Goal: Information Seeking & Learning: Find specific fact

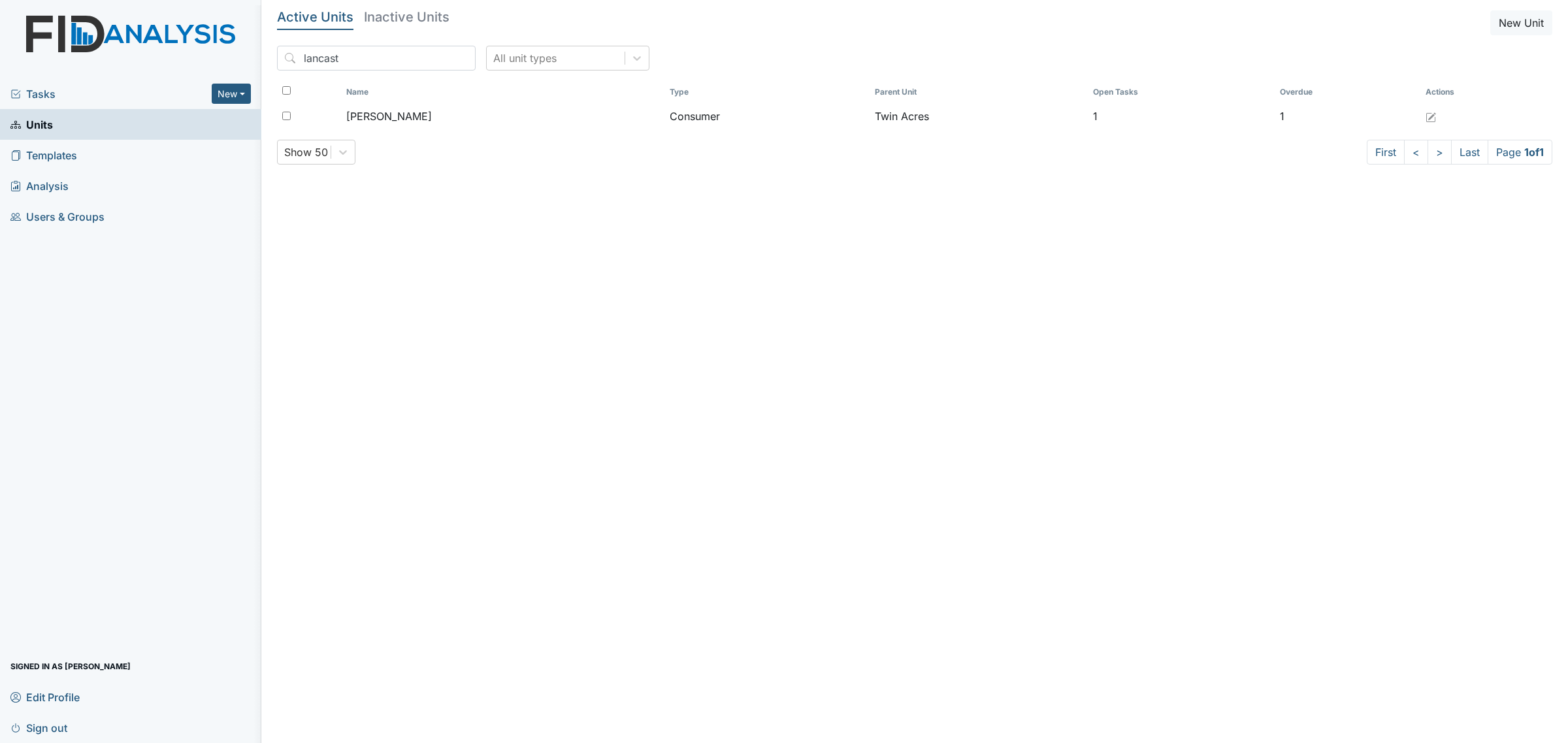
click at [404, 20] on h5 "Inactive Units" at bounding box center [407, 17] width 86 height 13
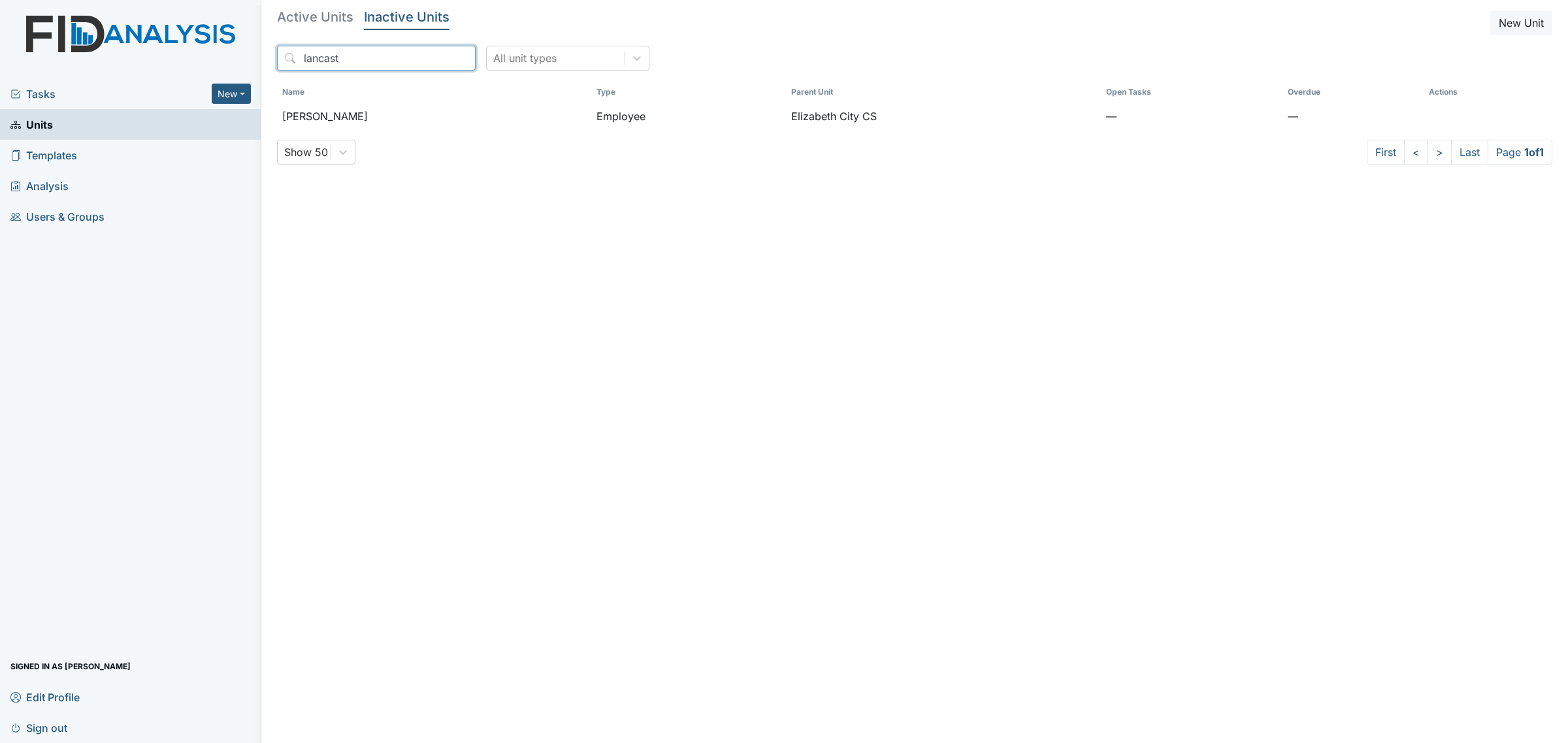
click at [390, 59] on input "lancast" at bounding box center [376, 58] width 199 height 25
type input "ize"
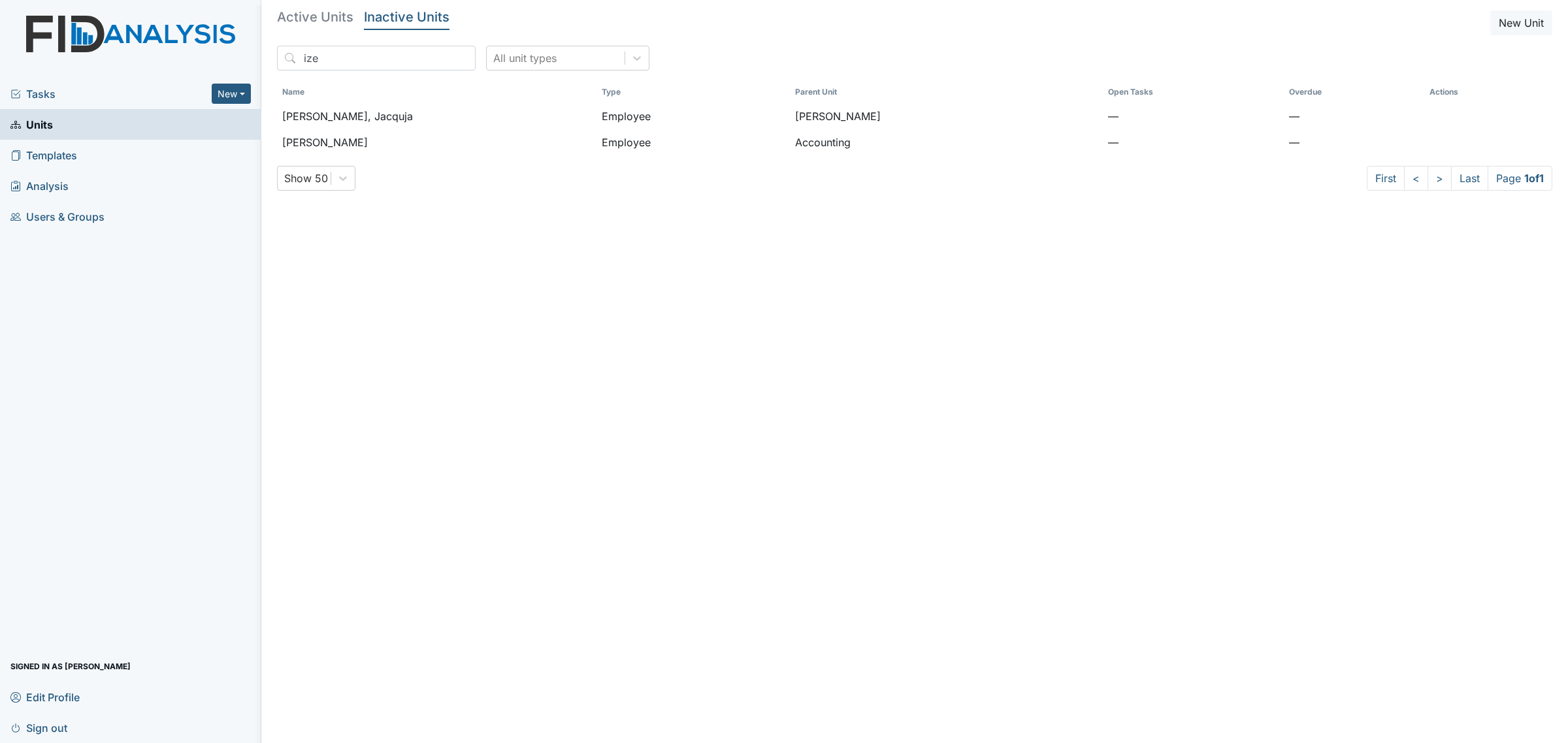
click at [315, 15] on h5 "Active Units" at bounding box center [315, 17] width 77 height 13
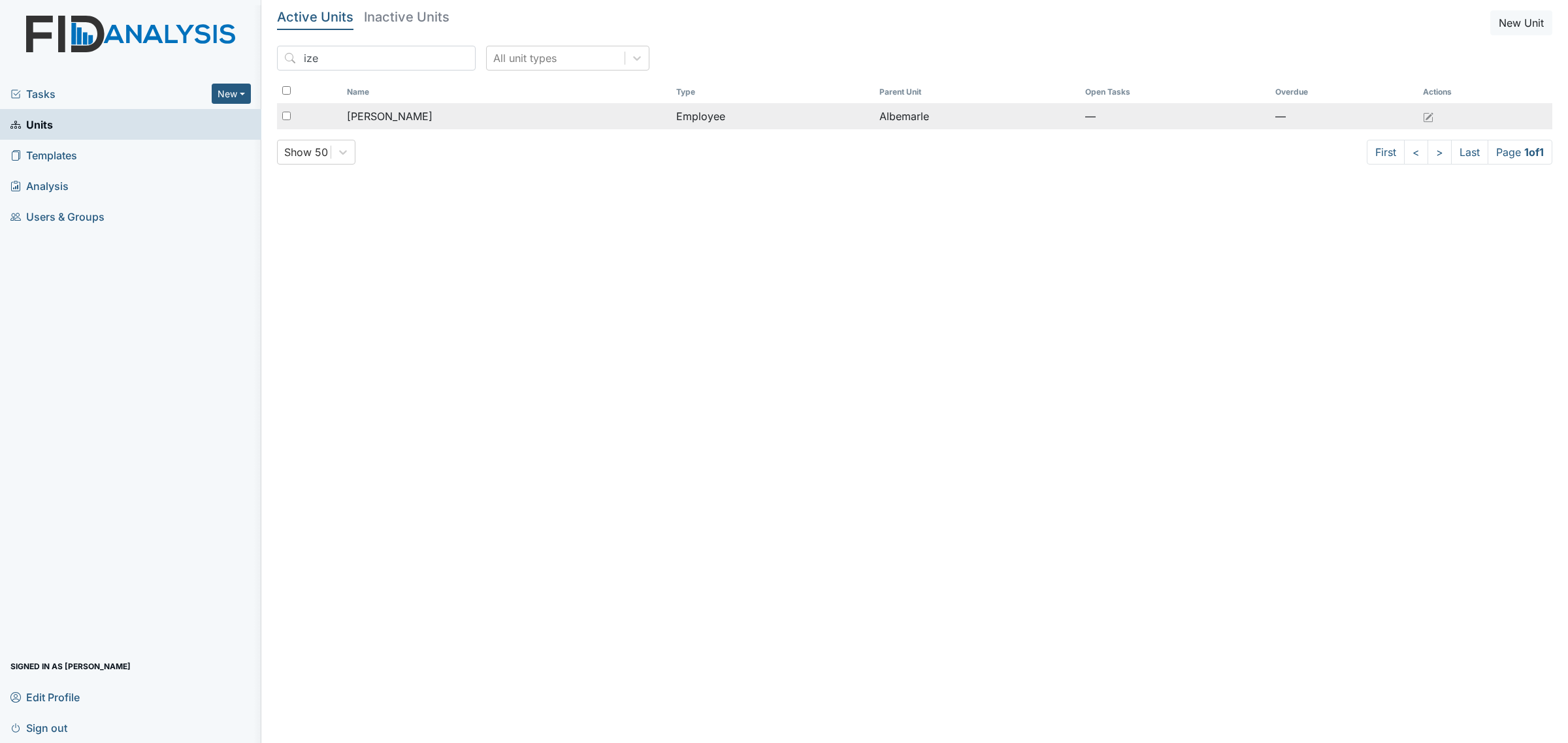
click at [428, 122] on div "[PERSON_NAME]" at bounding box center [506, 116] width 318 height 16
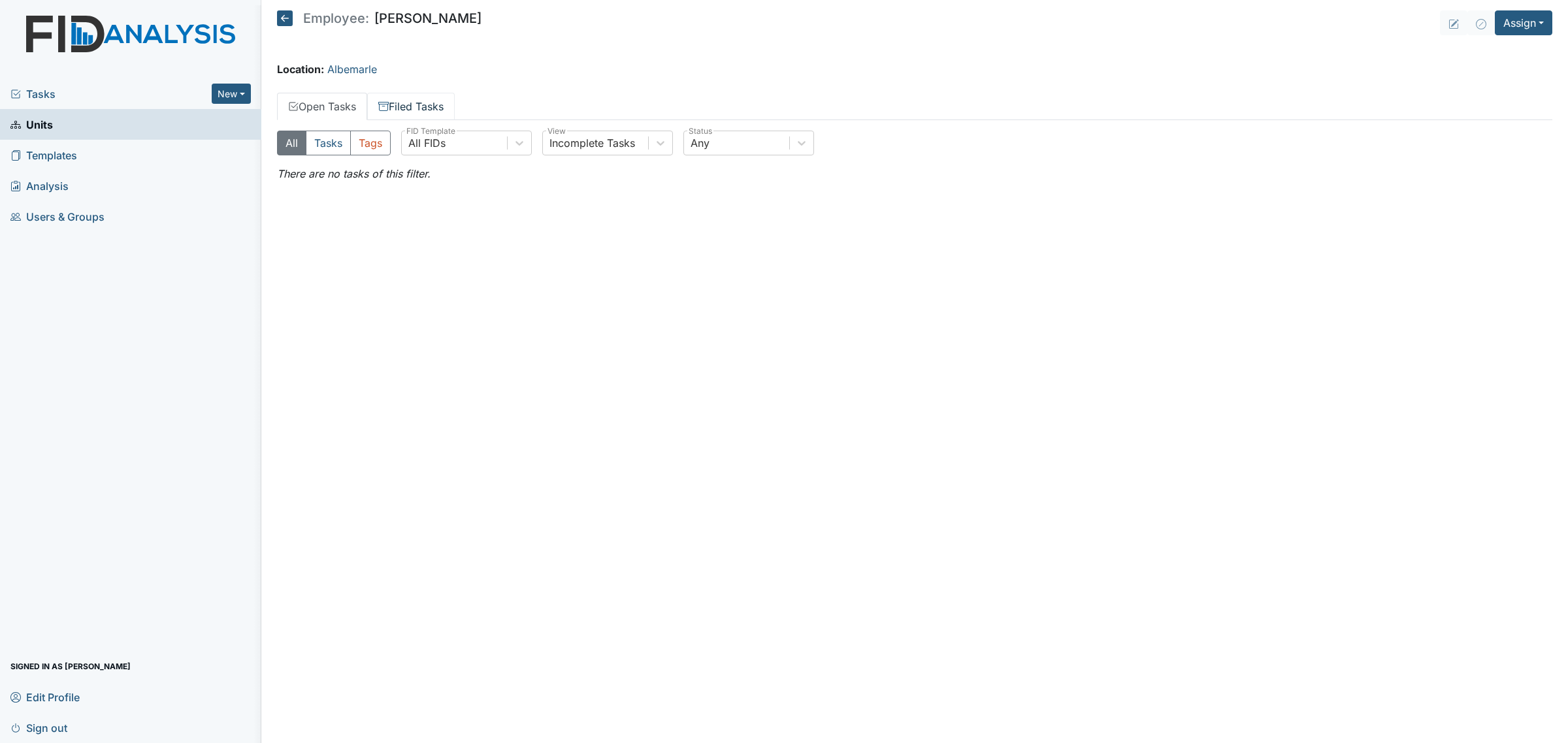
click at [396, 102] on link "Filed Tasks" at bounding box center [411, 107] width 88 height 28
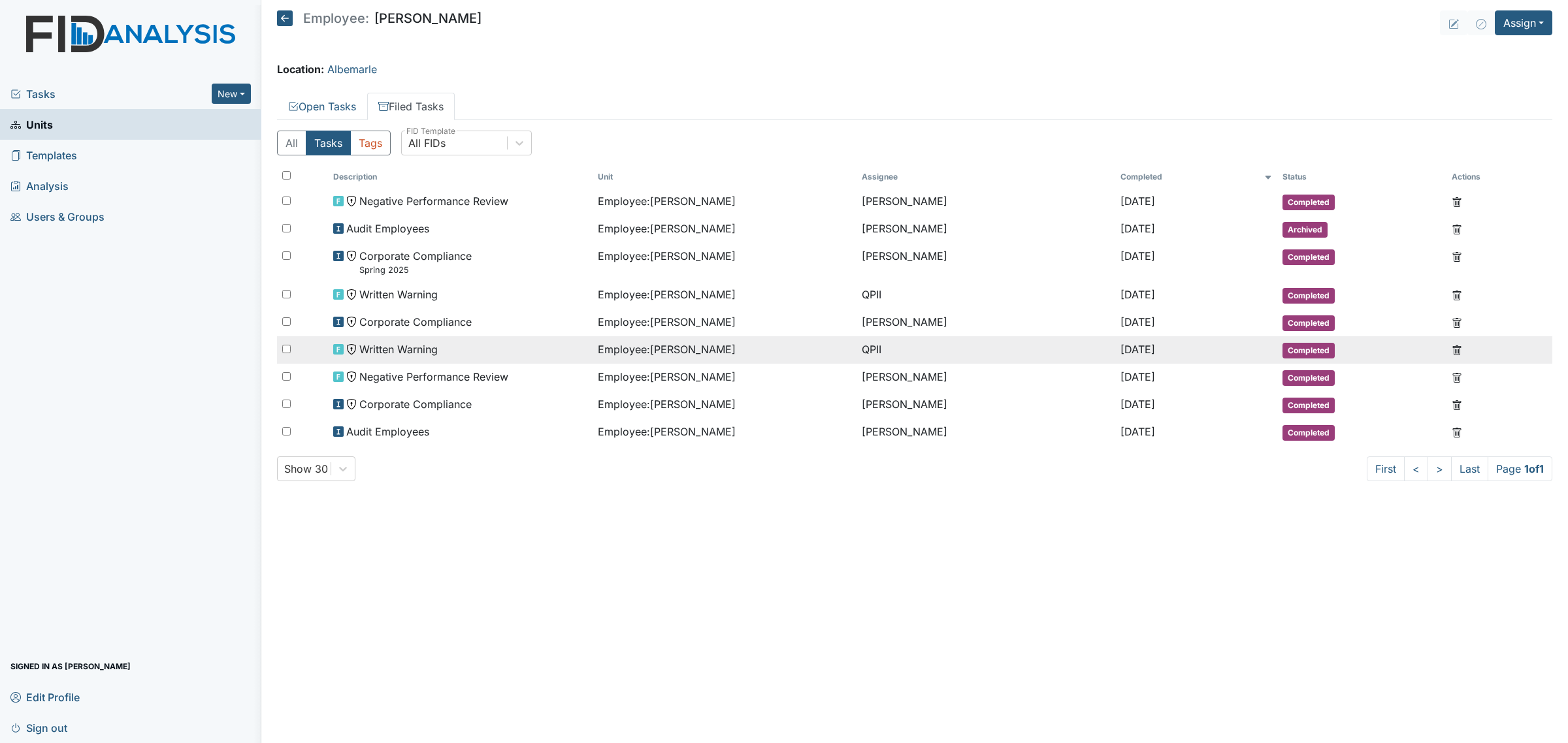
click at [411, 356] on span "Written Warning" at bounding box center [399, 349] width 78 height 16
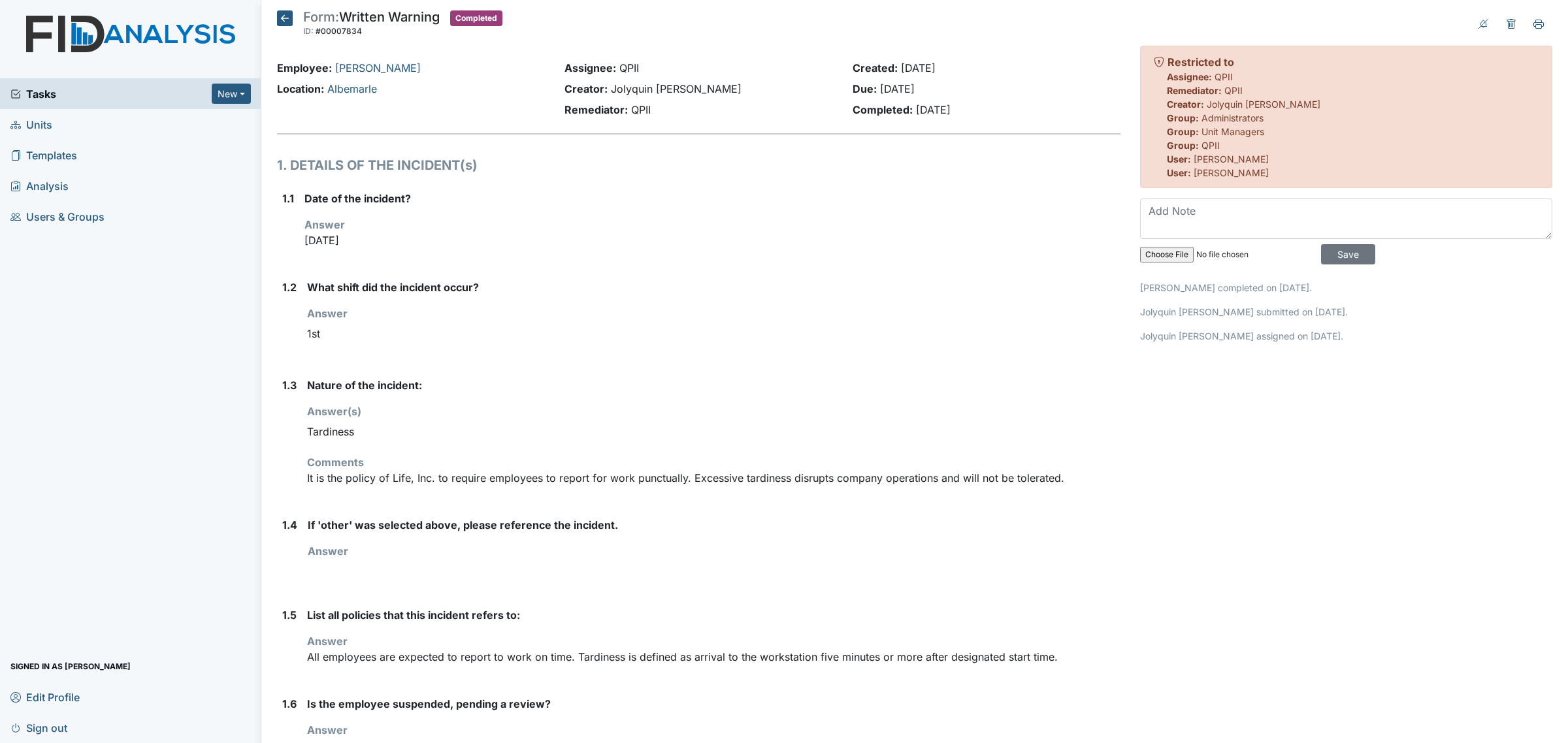
click at [284, 8] on main "Form: Written Warning ID: #00007834 Completed Autosaving... Employee: [PERSON_N…" at bounding box center [914, 372] width 1307 height 743
click at [281, 20] on icon at bounding box center [284, 18] width 16 height 16
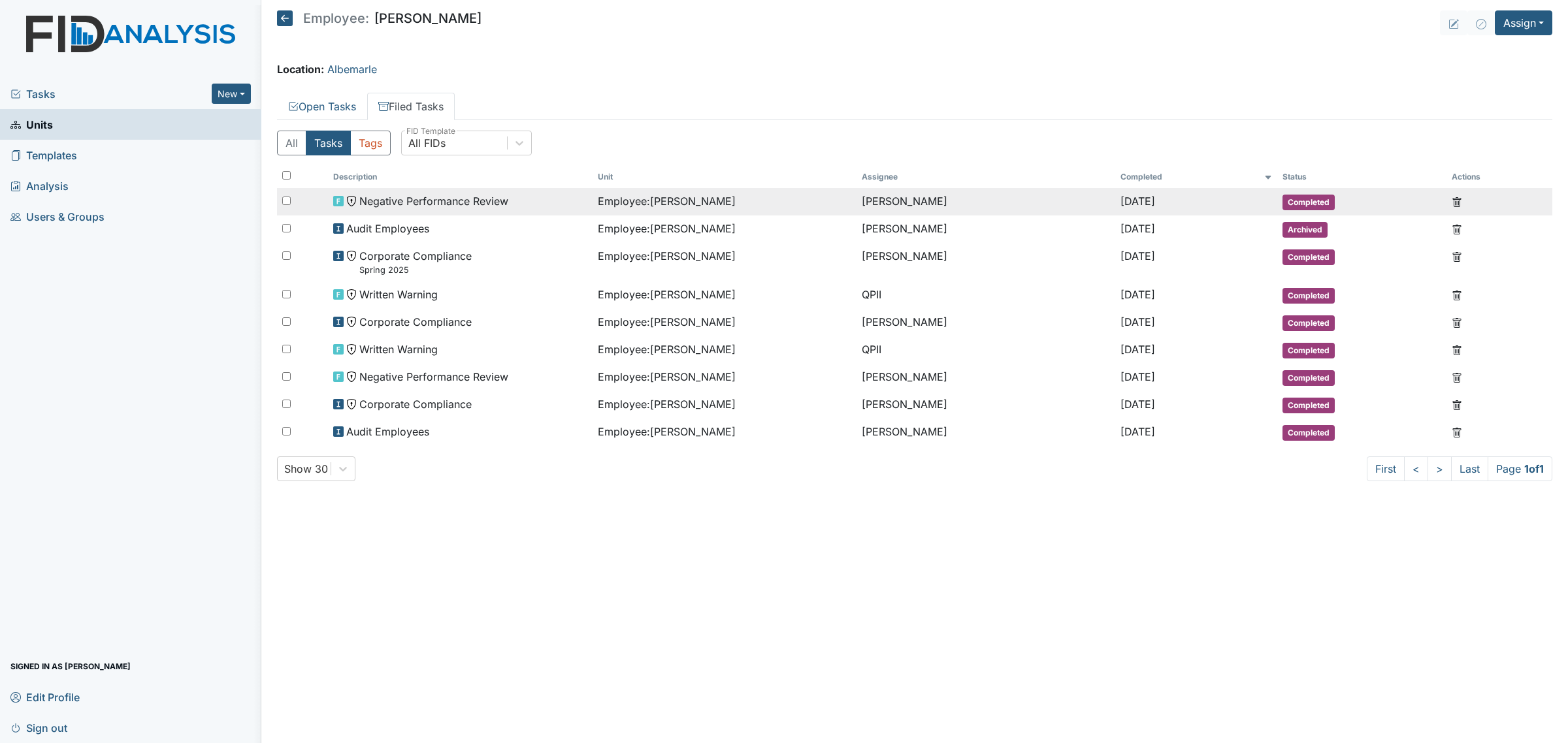
click at [450, 197] on span "Negative Performance Review" at bounding box center [434, 201] width 149 height 16
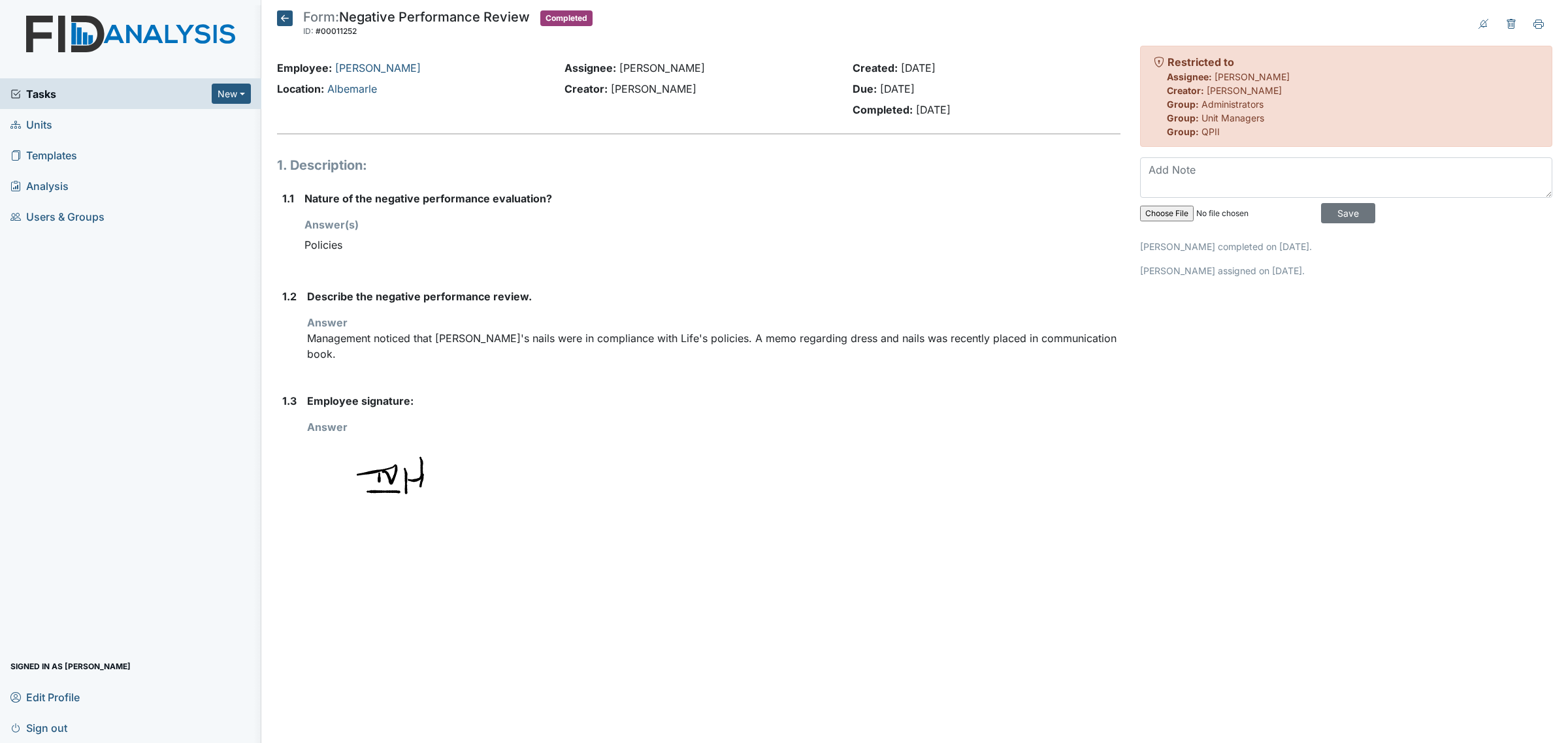
click at [284, 23] on icon at bounding box center [284, 18] width 16 height 16
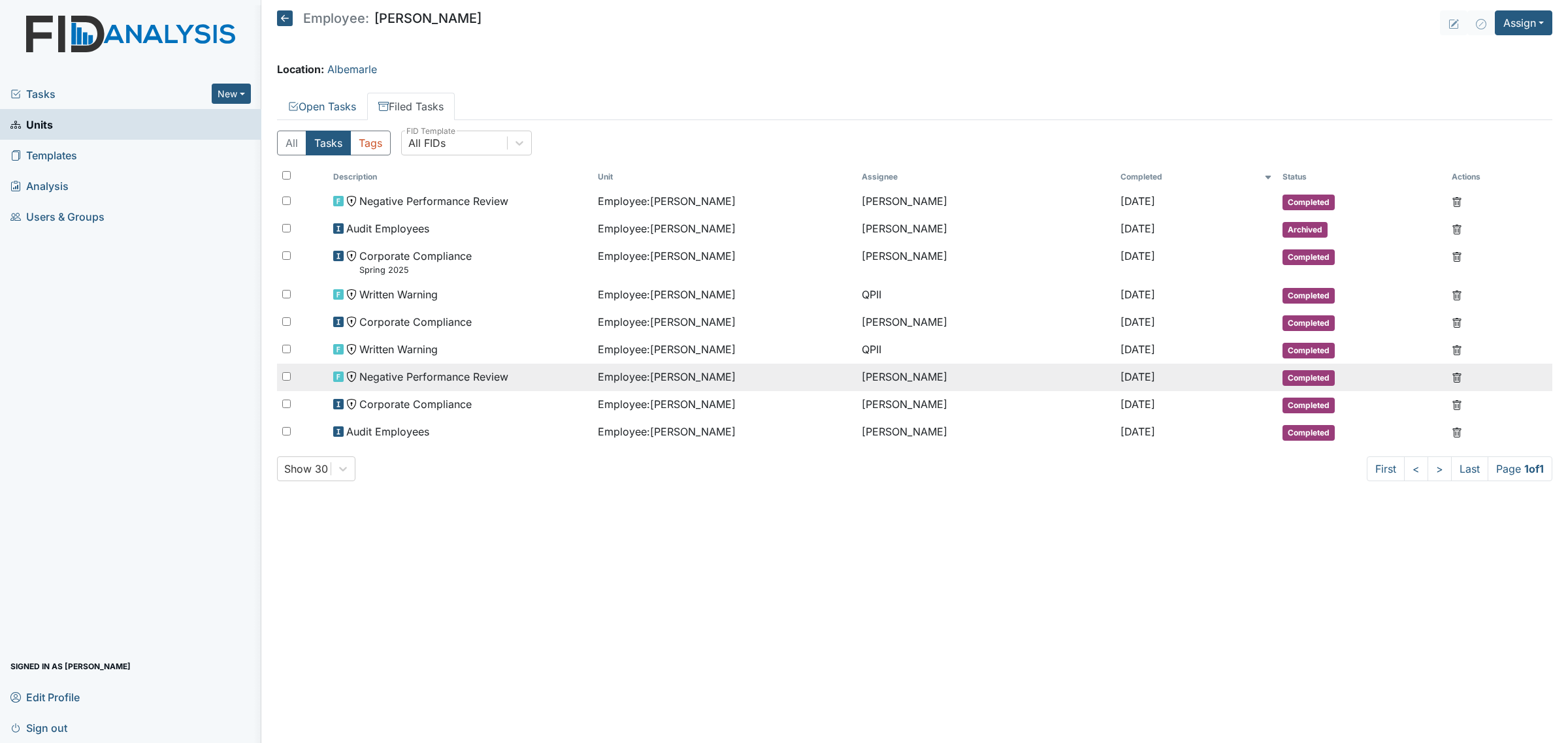
click at [461, 376] on span "Negative Performance Review" at bounding box center [434, 377] width 149 height 16
